Goal: Navigation & Orientation: Understand site structure

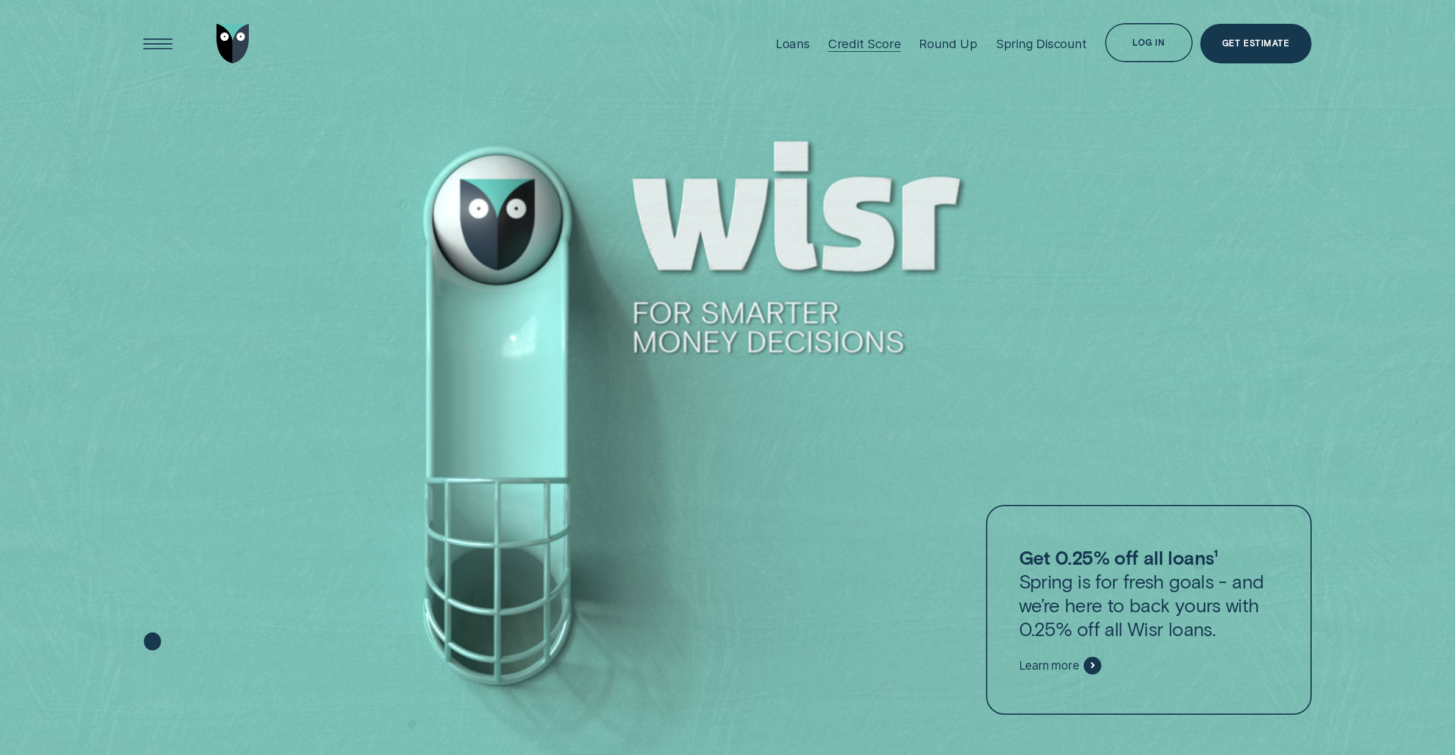
click at [879, 43] on div "Credit Score" at bounding box center [864, 43] width 73 height 15
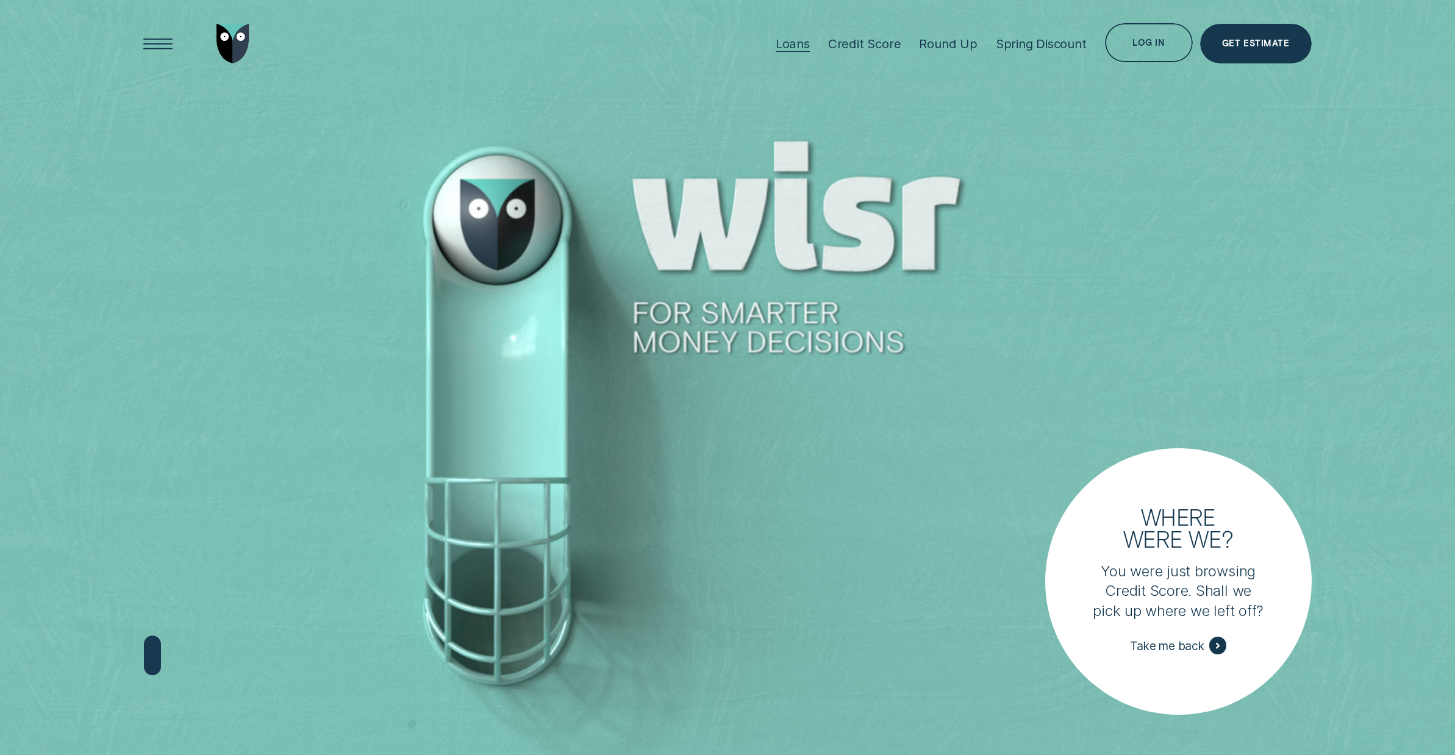
click at [796, 45] on div "Loans" at bounding box center [793, 43] width 34 height 15
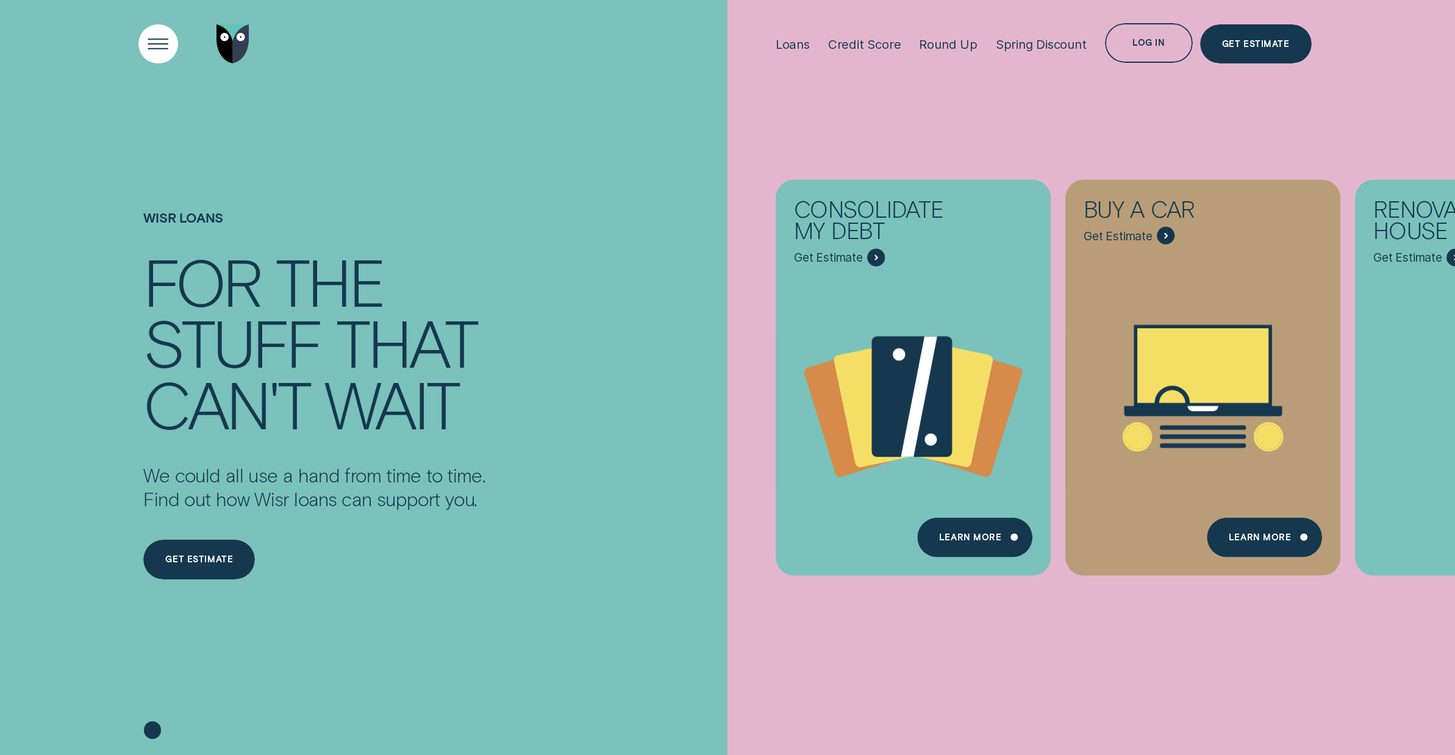
click at [155, 40] on div "Open Menu" at bounding box center [159, 44] width 56 height 56
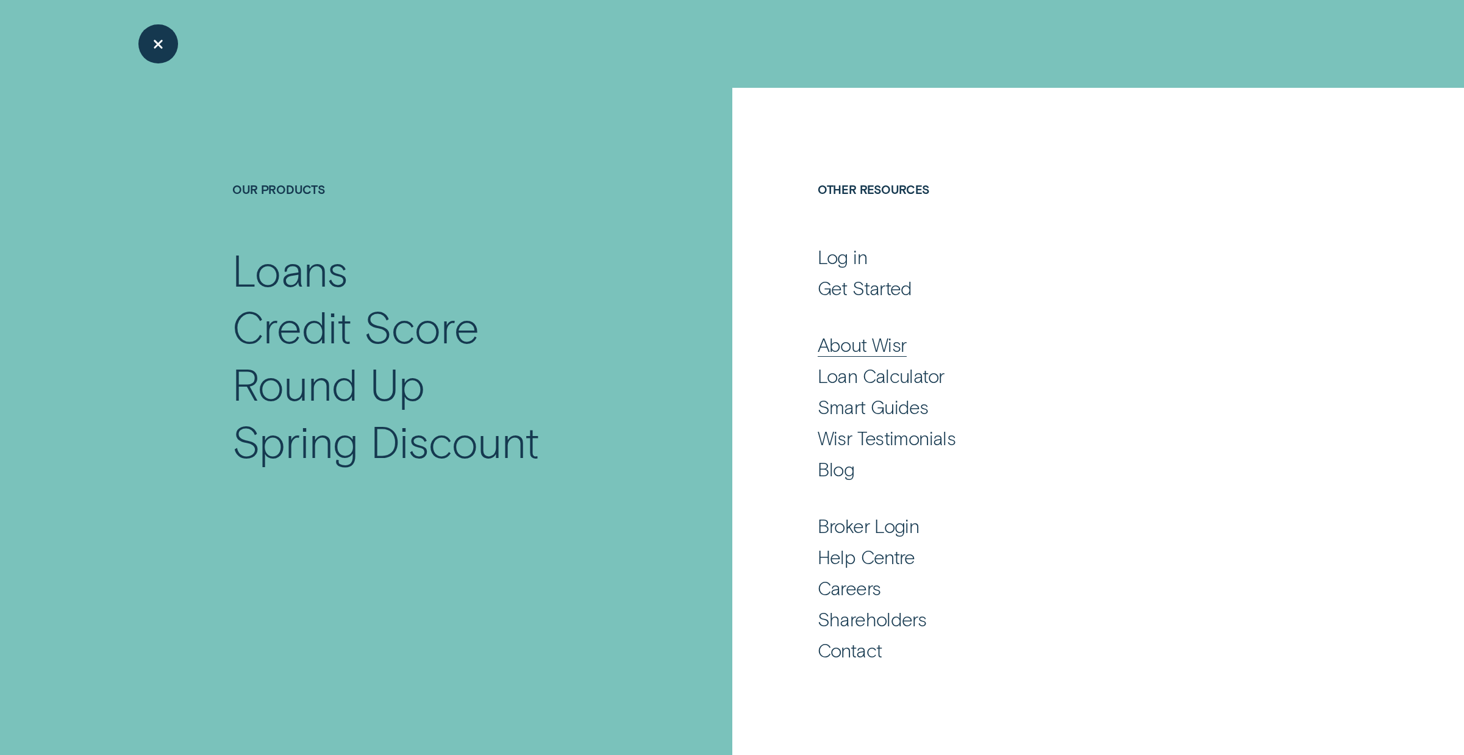
click at [858, 351] on div "About Wisr" at bounding box center [862, 344] width 89 height 24
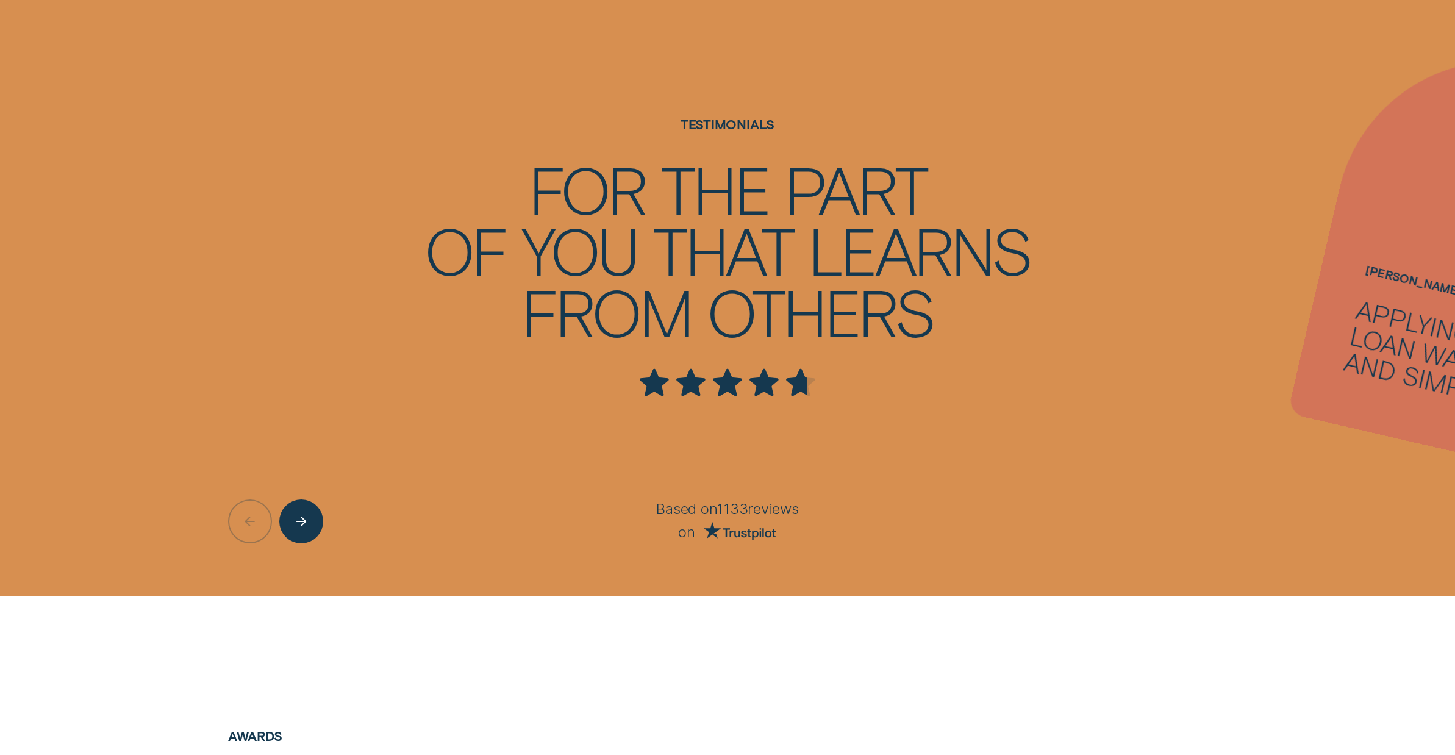
scroll to position [2501, 0]
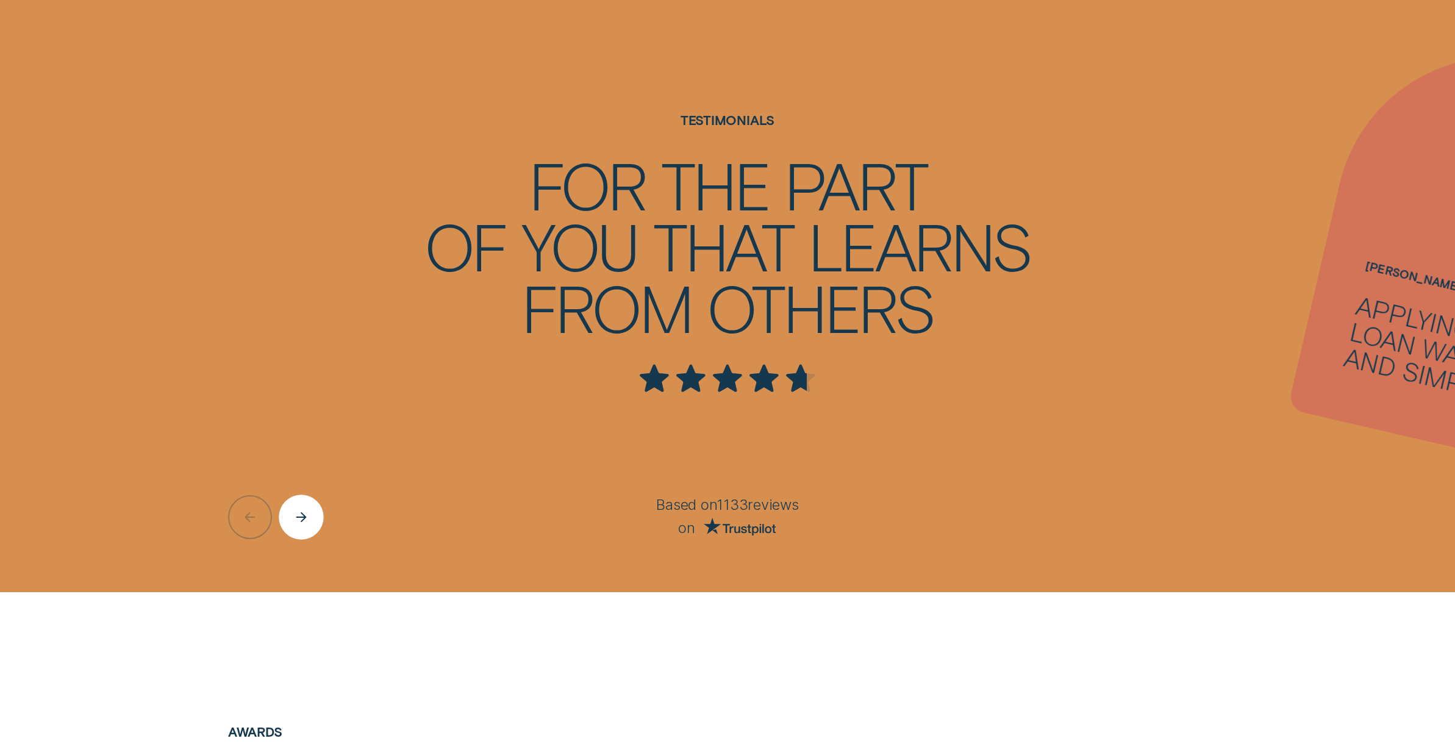
click at [287, 525] on div "Next button" at bounding box center [301, 517] width 45 height 45
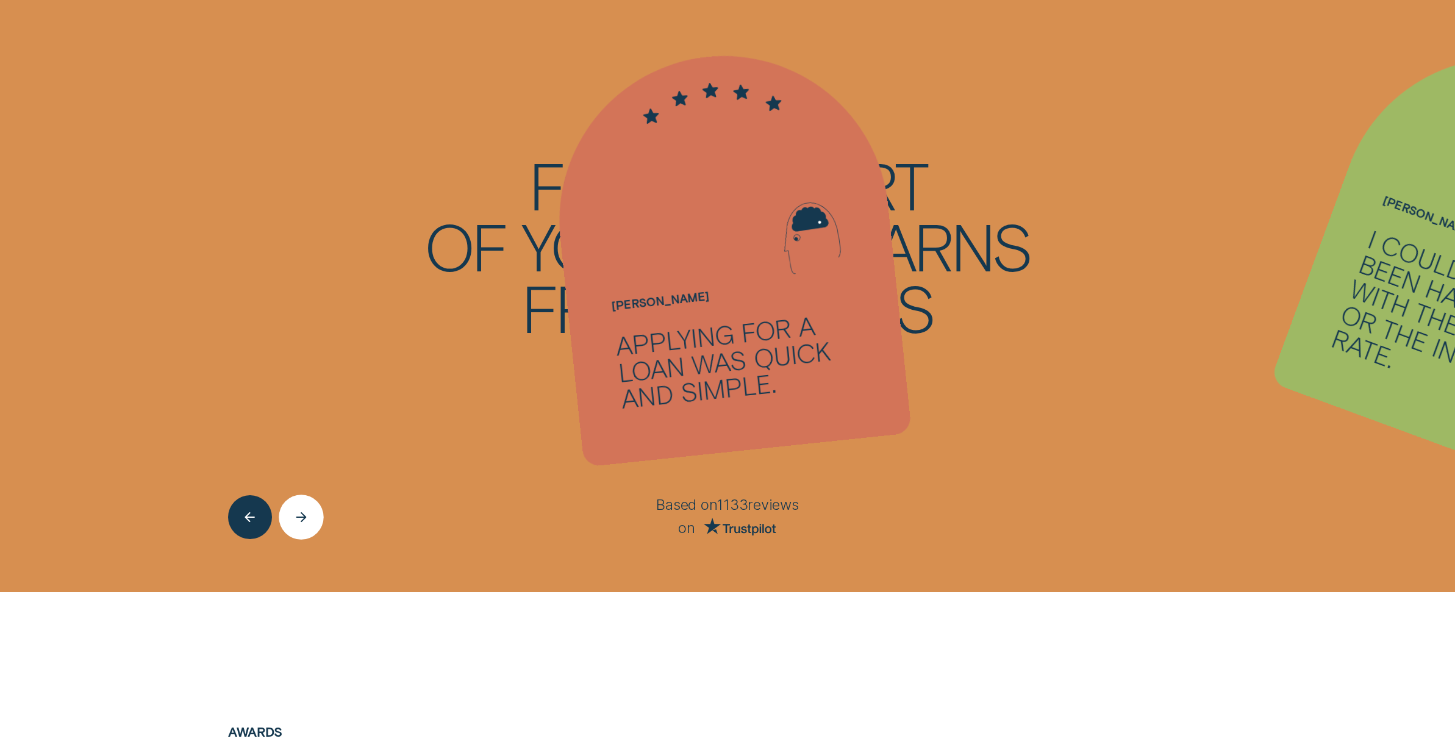
click at [289, 521] on div "Next button" at bounding box center [301, 517] width 45 height 45
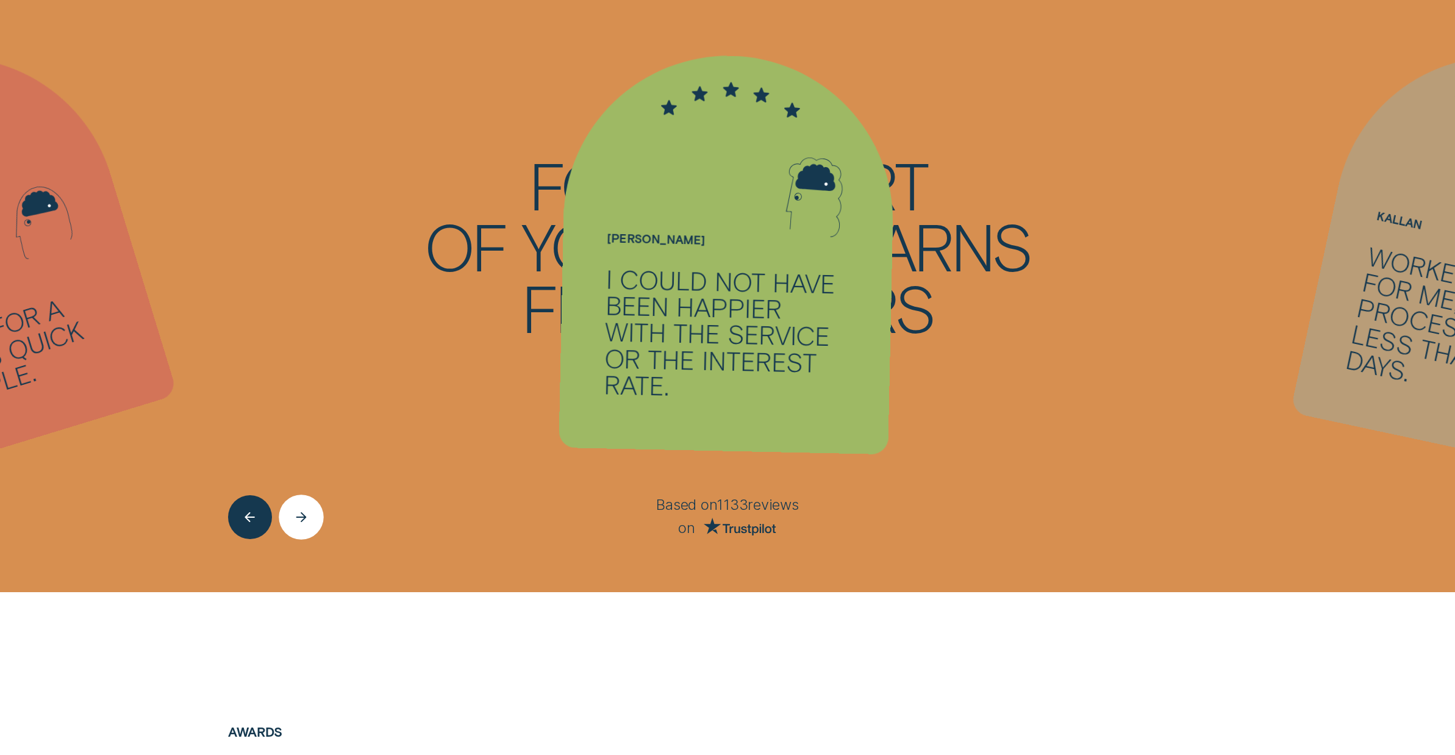
click at [289, 521] on div "Next button" at bounding box center [301, 517] width 45 height 45
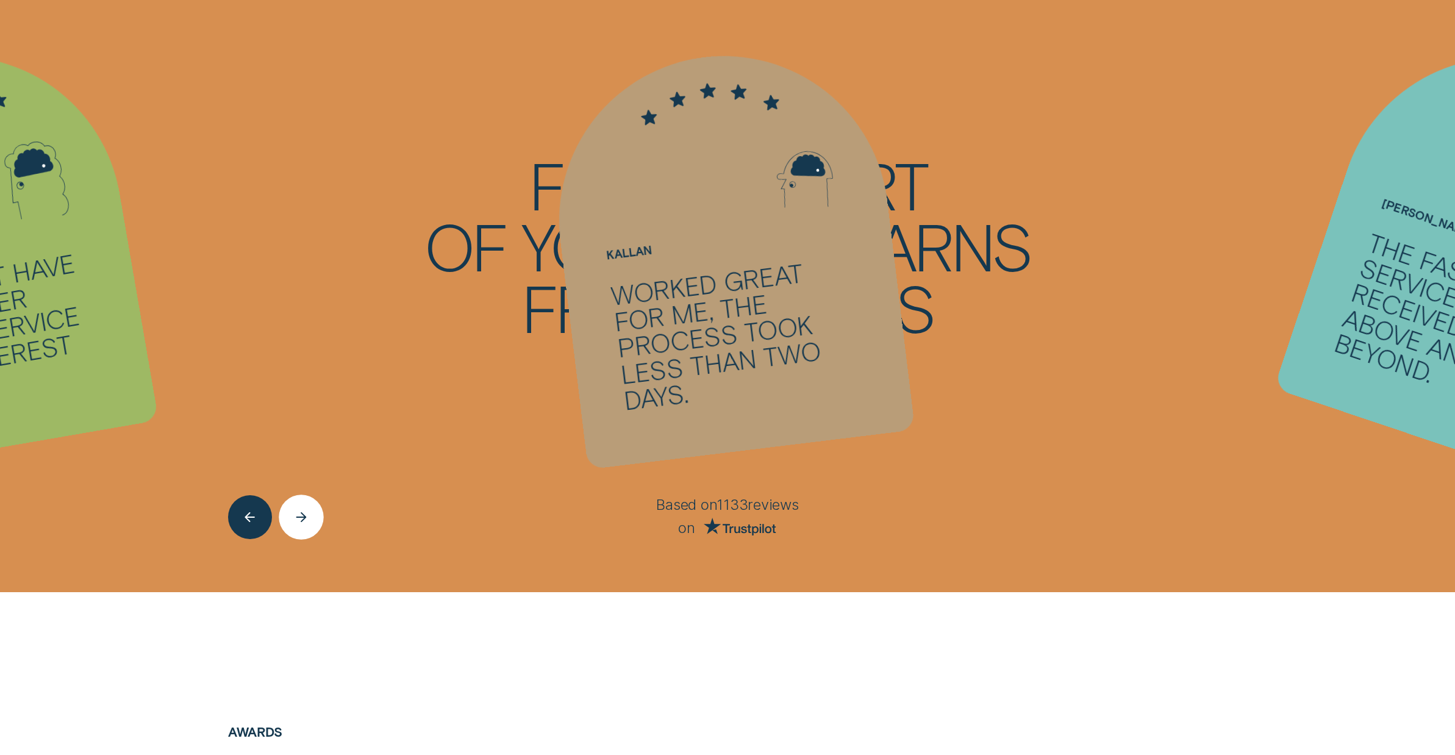
click at [289, 521] on div "Next button" at bounding box center [301, 517] width 45 height 45
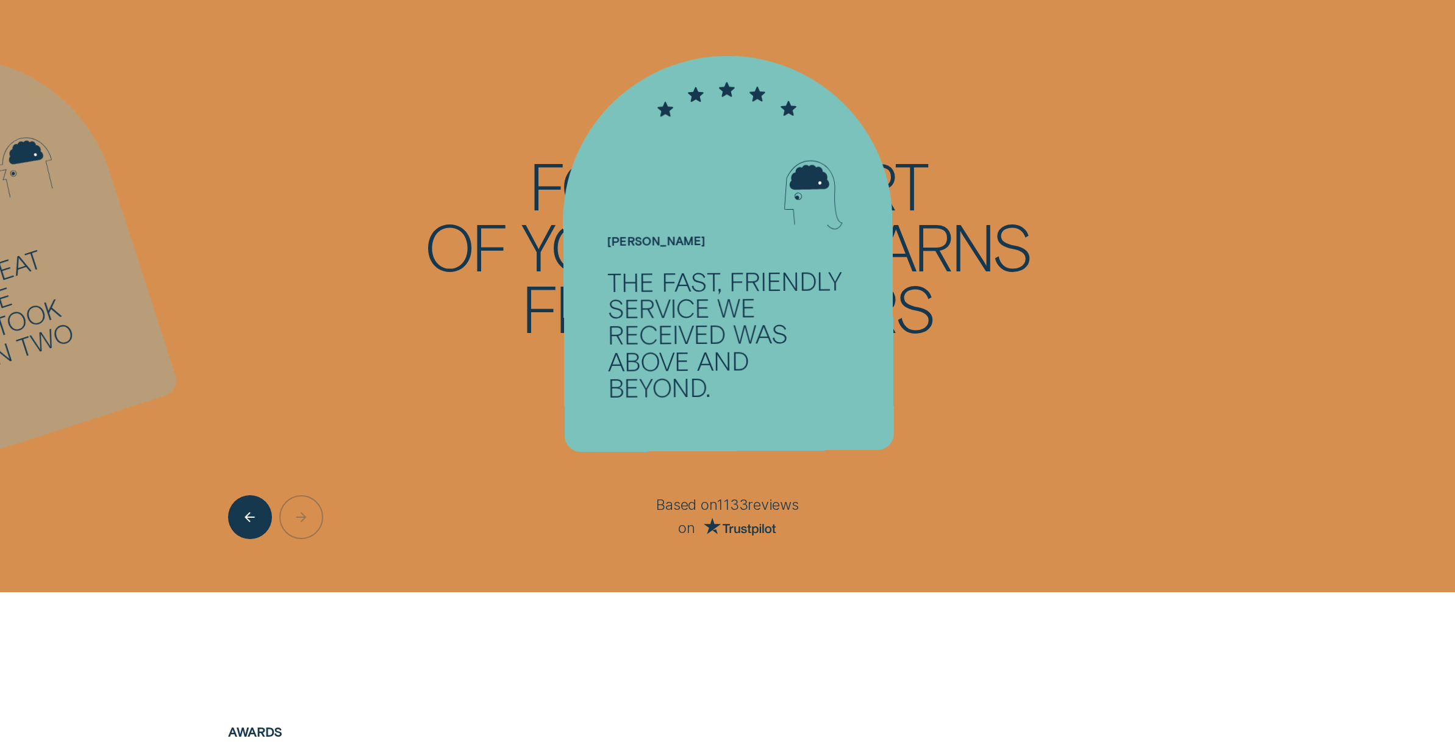
click at [289, 521] on div at bounding box center [305, 517] width 154 height 44
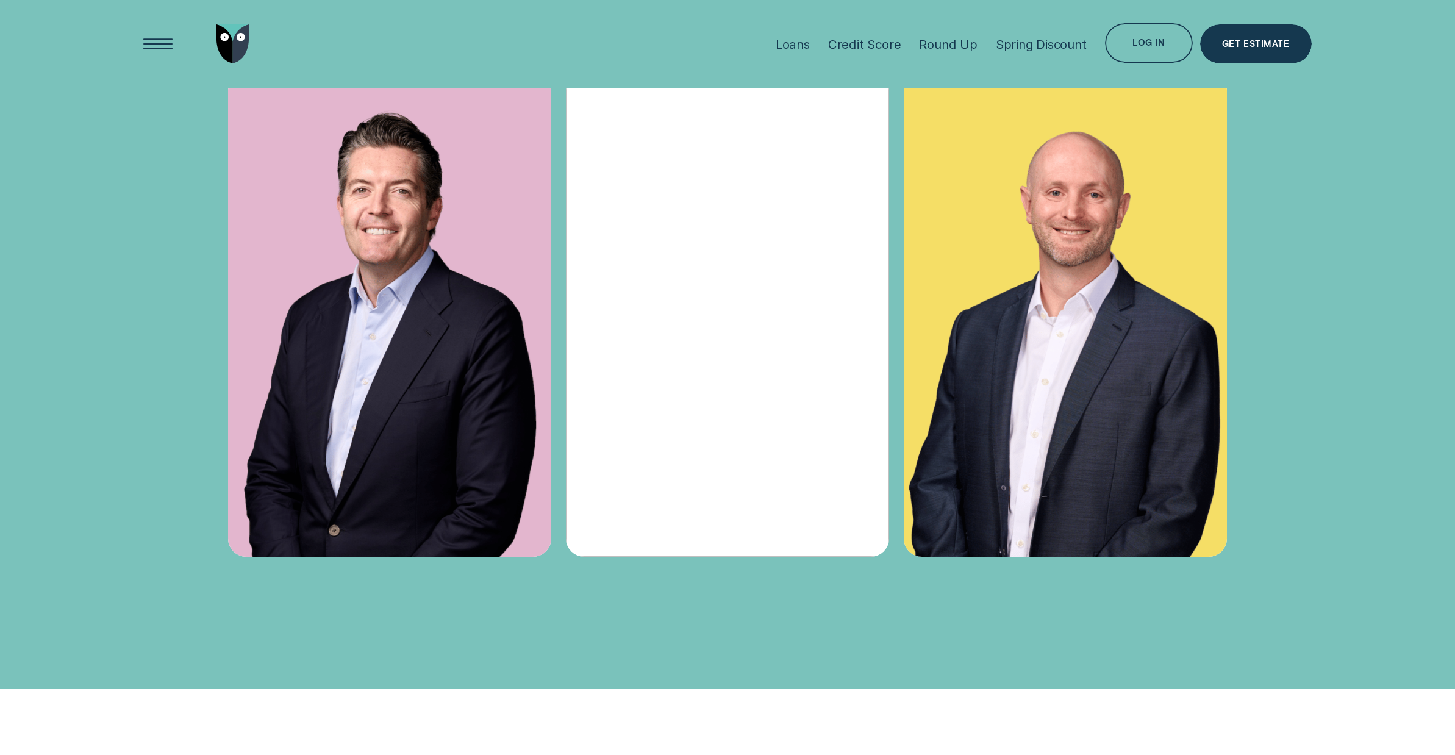
scroll to position [5123, 0]
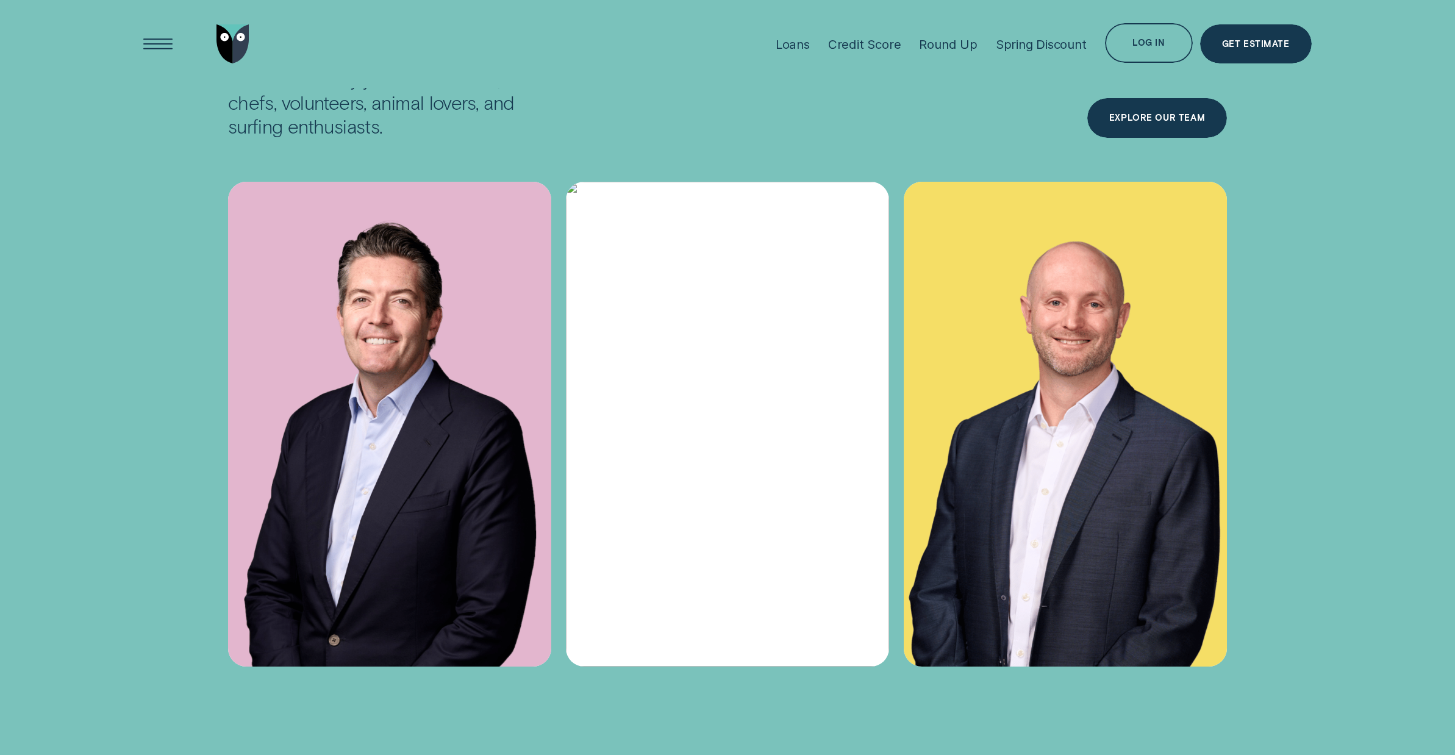
click at [332, 338] on img at bounding box center [389, 424] width 323 height 485
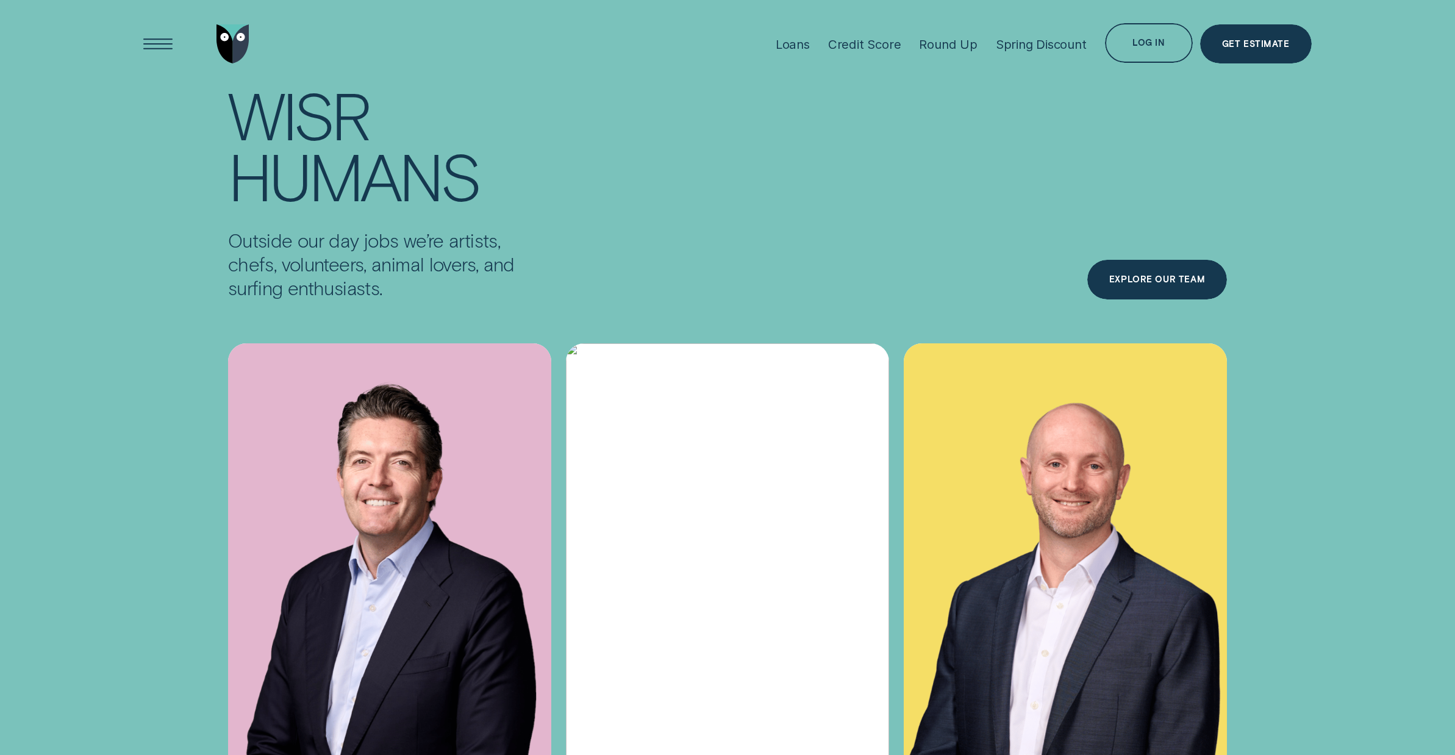
scroll to position [4940, 0]
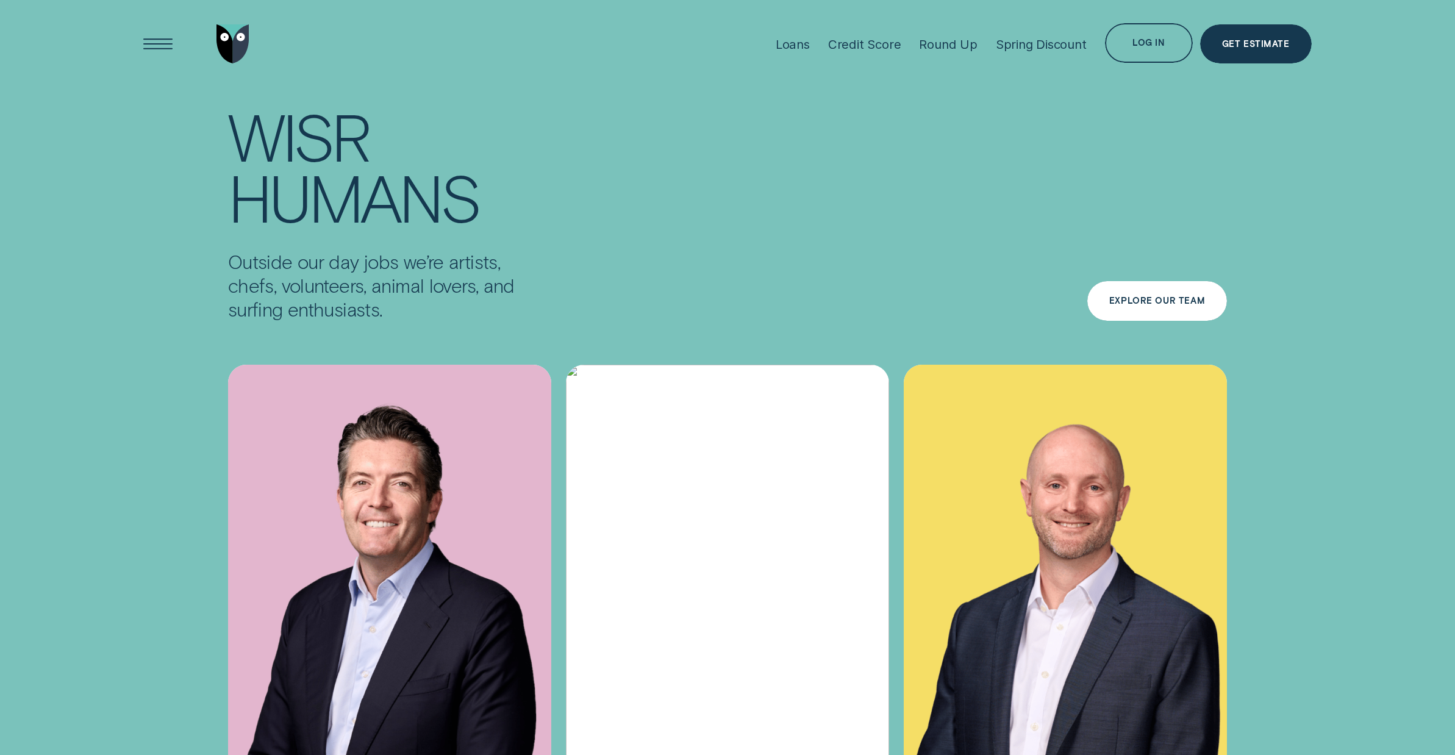
click at [1164, 305] on div "Explore Our Team" at bounding box center [1157, 301] width 96 height 8
